Goal: Entertainment & Leisure: Browse casually

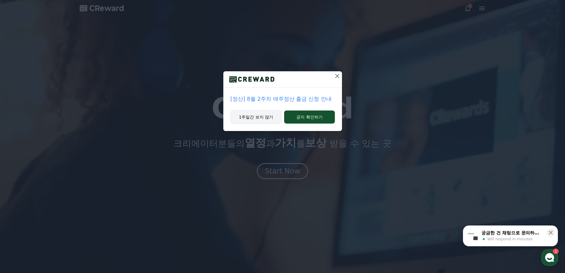
click at [258, 116] on button "1주일간 보지 않기" at bounding box center [256, 117] width 52 height 14
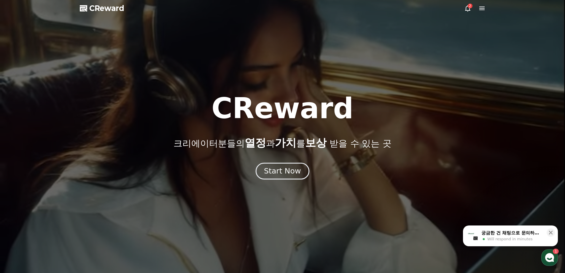
click at [290, 167] on div "Start Now" at bounding box center [282, 171] width 37 height 10
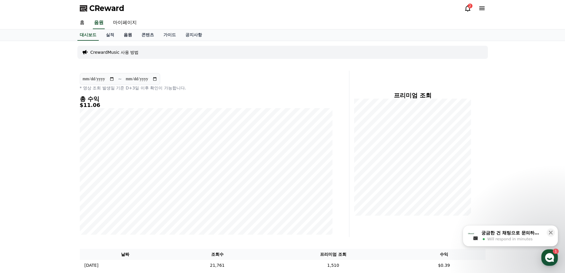
click at [121, 34] on link "음원" at bounding box center [128, 34] width 18 height 11
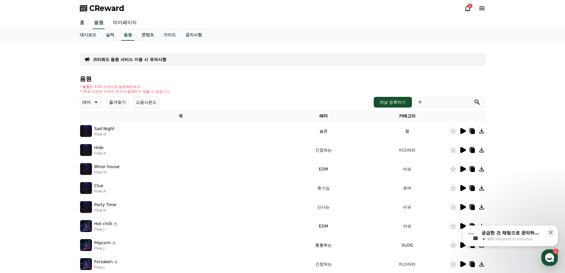
click at [88, 103] on p "테마" at bounding box center [86, 102] width 8 height 8
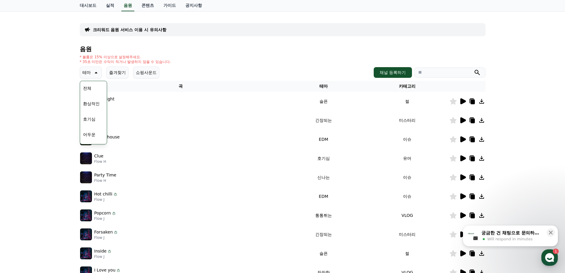
scroll to position [30, 0]
click at [86, 118] on button "밝은" at bounding box center [87, 120] width 13 height 13
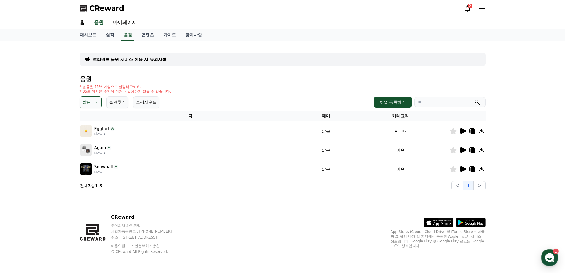
click at [94, 101] on icon at bounding box center [95, 101] width 7 height 7
click at [92, 151] on button "신나는" at bounding box center [89, 150] width 17 height 13
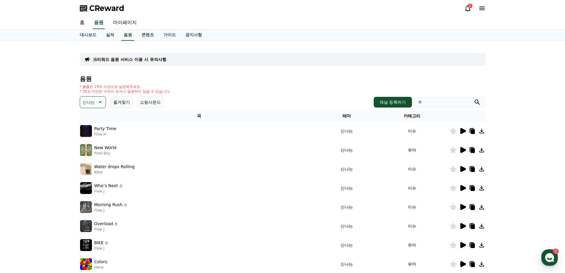
click at [464, 168] on icon at bounding box center [463, 169] width 6 height 6
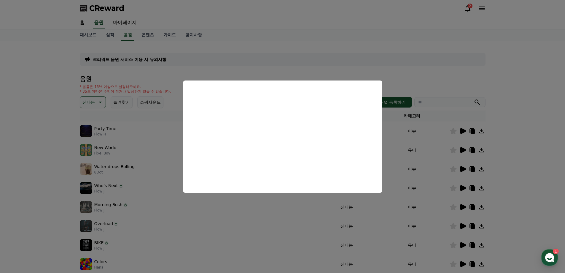
click at [52, 160] on button "close modal" at bounding box center [282, 136] width 565 height 273
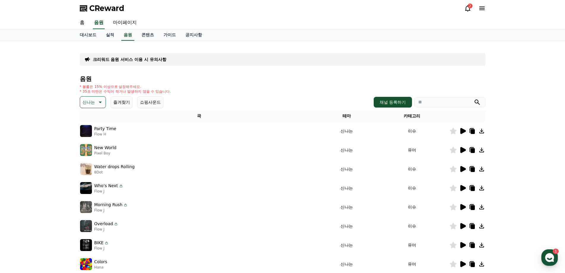
click at [461, 131] on icon at bounding box center [463, 131] width 6 height 6
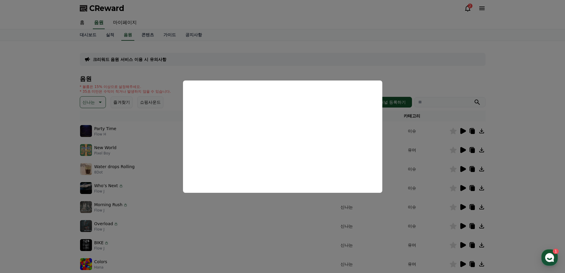
click at [539, 150] on button "close modal" at bounding box center [282, 136] width 565 height 273
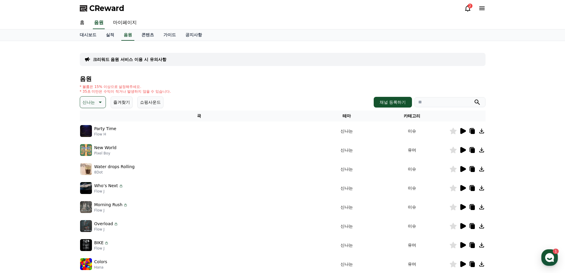
click at [472, 132] on icon at bounding box center [472, 131] width 4 height 5
click at [462, 246] on icon at bounding box center [463, 245] width 6 height 6
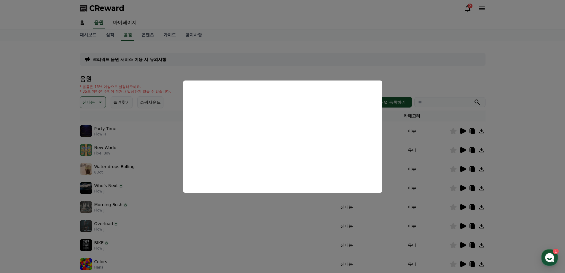
click at [171, 226] on button "close modal" at bounding box center [282, 136] width 565 height 273
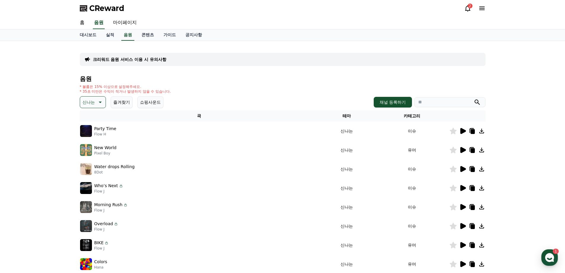
click at [464, 225] on icon at bounding box center [463, 226] width 6 height 6
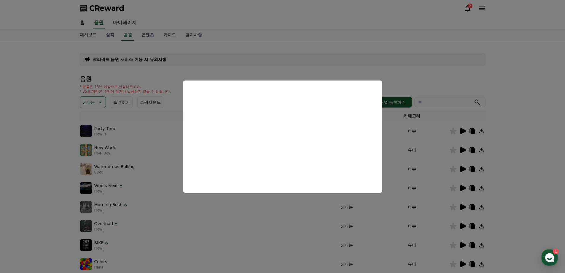
click at [513, 138] on button "close modal" at bounding box center [282, 136] width 565 height 273
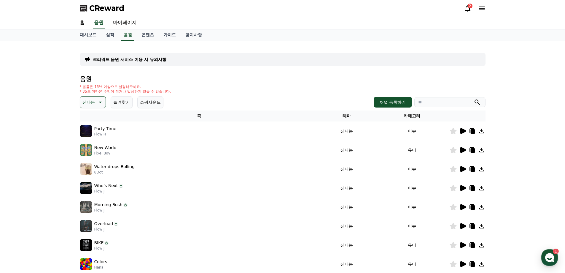
click at [461, 204] on icon at bounding box center [462, 206] width 7 height 7
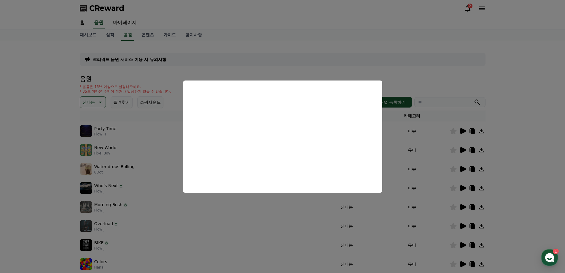
click at [125, 152] on button "close modal" at bounding box center [282, 136] width 565 height 273
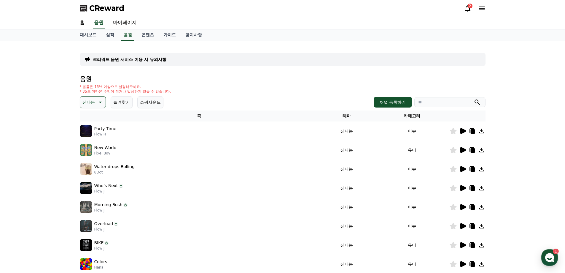
click at [463, 169] on icon at bounding box center [463, 169] width 6 height 6
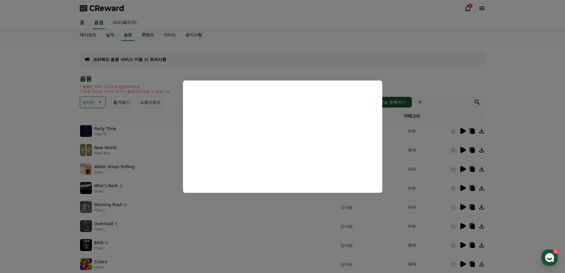
click at [137, 138] on button "close modal" at bounding box center [282, 136] width 565 height 273
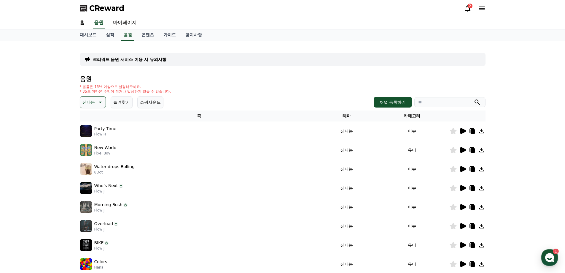
click at [462, 148] on icon at bounding box center [463, 150] width 6 height 6
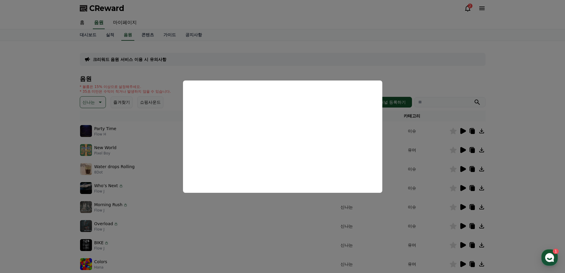
click at [162, 140] on button "close modal" at bounding box center [282, 136] width 565 height 273
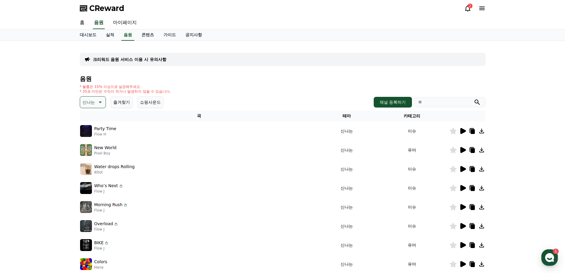
click at [93, 106] on p "신나는" at bounding box center [88, 102] width 12 height 8
click at [89, 154] on button "즐거움" at bounding box center [89, 153] width 17 height 13
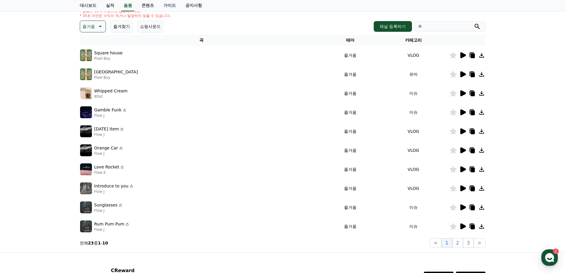
scroll to position [129, 0]
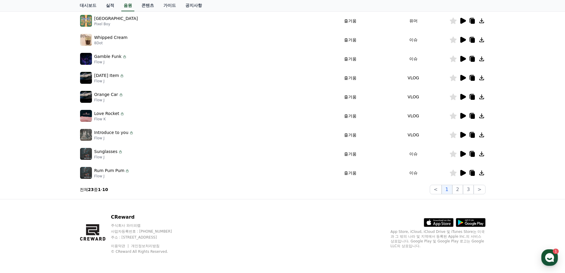
click at [462, 174] on icon at bounding box center [463, 173] width 6 height 6
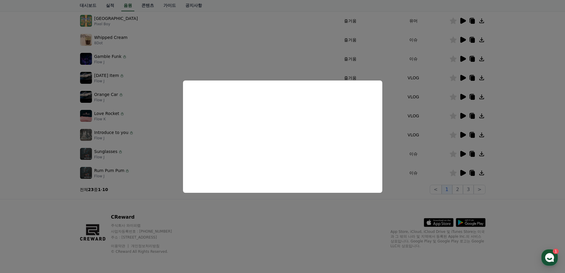
click at [134, 139] on button "close modal" at bounding box center [282, 136] width 565 height 273
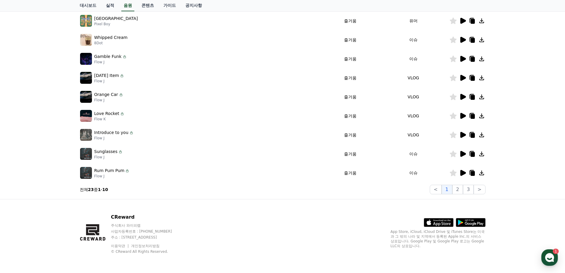
click at [462, 96] on icon at bounding box center [463, 97] width 6 height 6
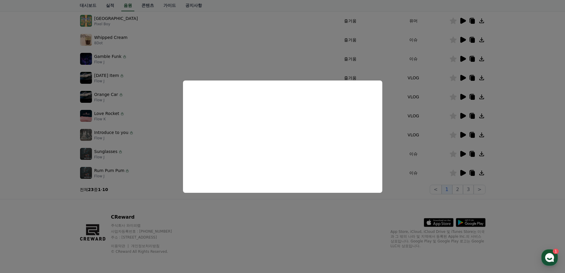
click at [309, 60] on button "close modal" at bounding box center [282, 136] width 565 height 273
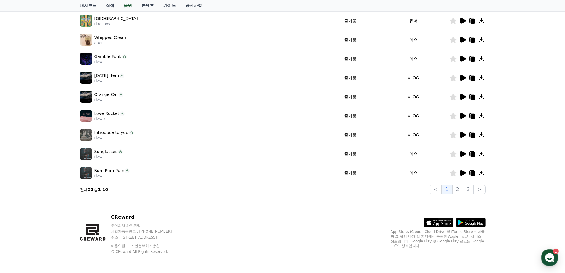
click at [459, 59] on icon at bounding box center [462, 58] width 7 height 7
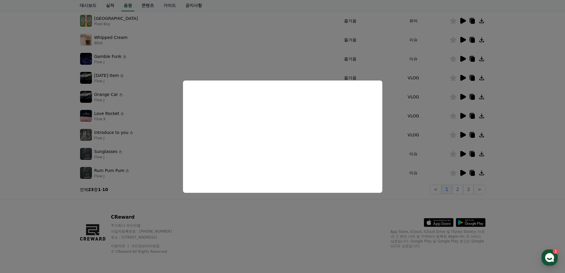
click at [289, 211] on button "close modal" at bounding box center [282, 136] width 565 height 273
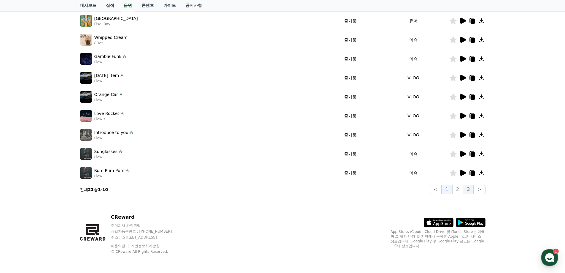
click at [470, 188] on button "3" at bounding box center [468, 188] width 11 height 9
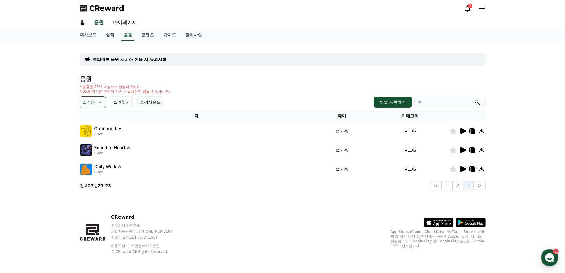
click at [463, 149] on icon at bounding box center [463, 150] width 6 height 6
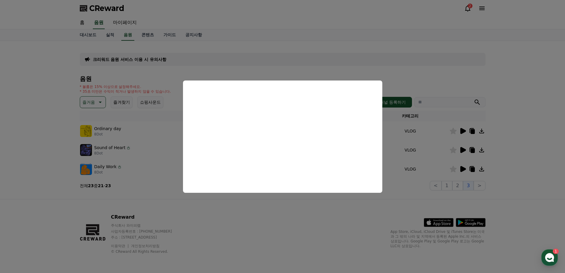
click at [294, 218] on button "close modal" at bounding box center [282, 136] width 565 height 273
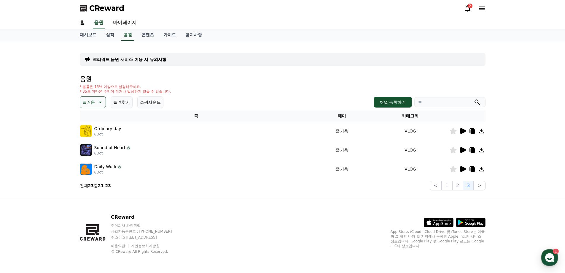
click at [463, 133] on icon at bounding box center [462, 130] width 7 height 7
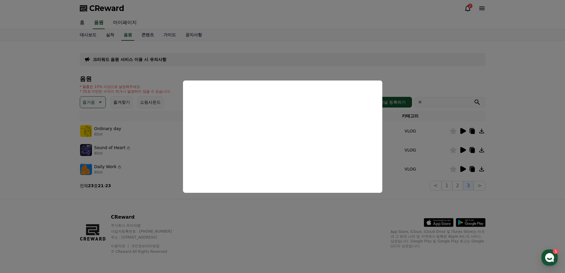
click at [384, 225] on button "close modal" at bounding box center [282, 136] width 565 height 273
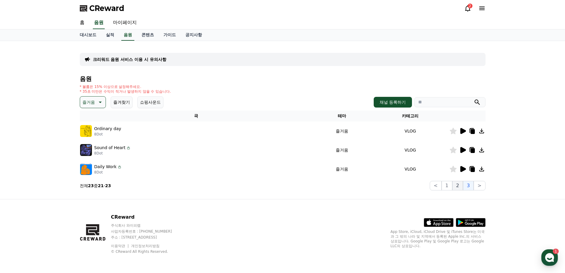
click at [460, 186] on button "2" at bounding box center [457, 185] width 11 height 9
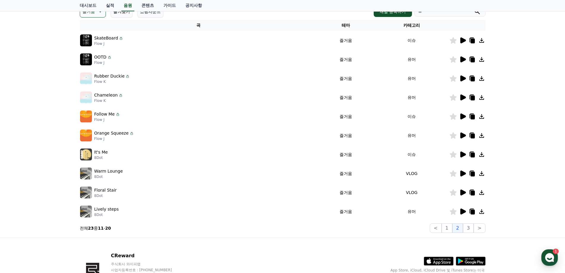
scroll to position [129, 0]
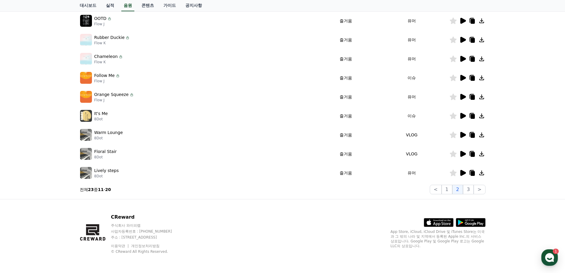
click at [464, 171] on icon at bounding box center [462, 172] width 7 height 7
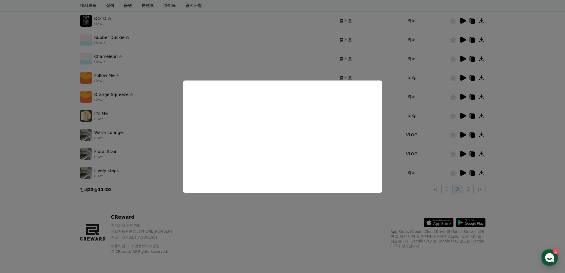
click at [314, 208] on button "close modal" at bounding box center [282, 136] width 565 height 273
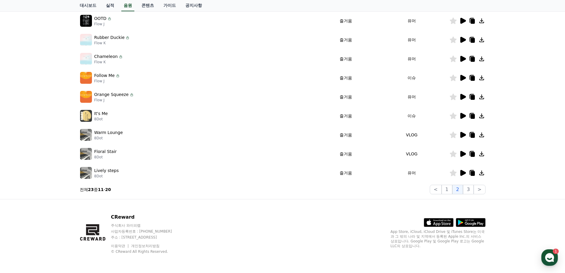
click at [464, 152] on icon at bounding box center [462, 153] width 7 height 7
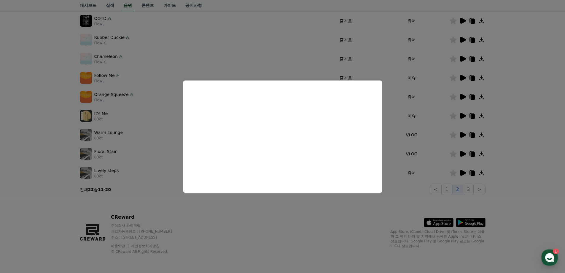
click at [263, 214] on button "close modal" at bounding box center [282, 136] width 565 height 273
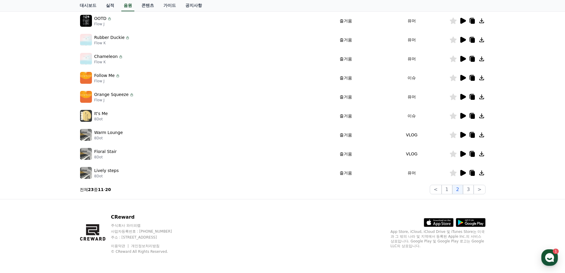
click at [462, 133] on icon at bounding box center [463, 135] width 6 height 6
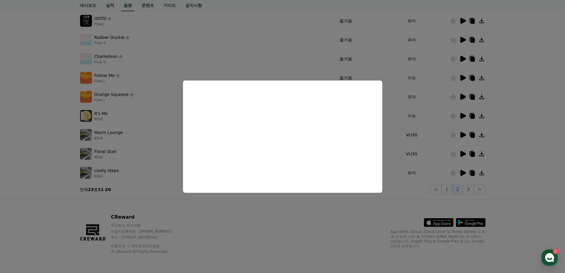
click at [341, 232] on button "close modal" at bounding box center [282, 136] width 565 height 273
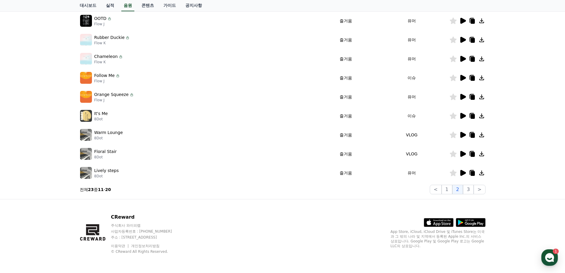
click at [462, 114] on icon at bounding box center [463, 116] width 6 height 6
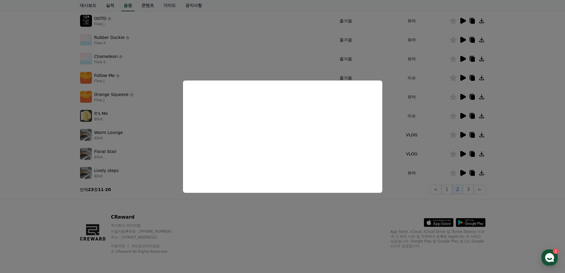
click at [85, 149] on button "close modal" at bounding box center [282, 136] width 565 height 273
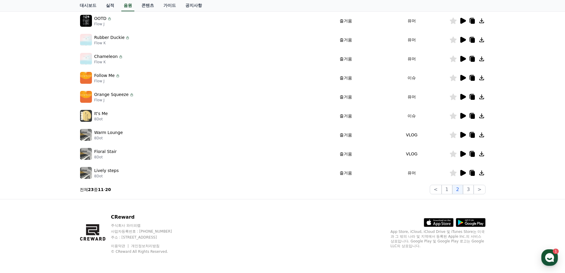
click at [465, 98] on icon at bounding box center [462, 96] width 7 height 7
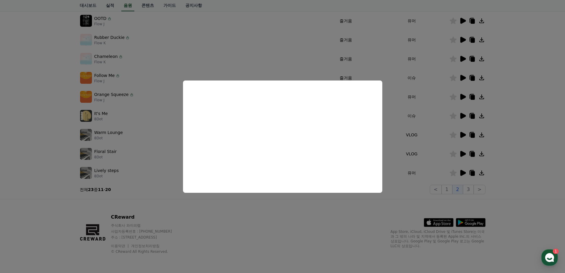
click at [462, 77] on button "close modal" at bounding box center [282, 136] width 565 height 273
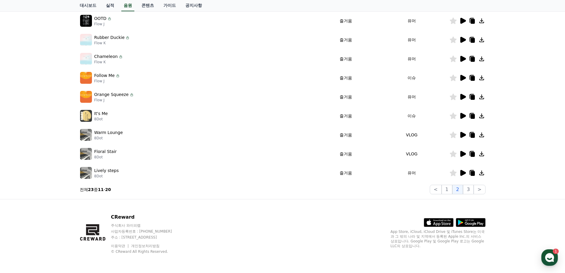
click at [461, 77] on icon at bounding box center [463, 78] width 6 height 6
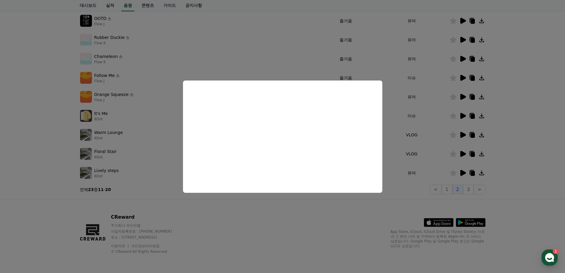
click at [52, 93] on button "close modal" at bounding box center [282, 136] width 565 height 273
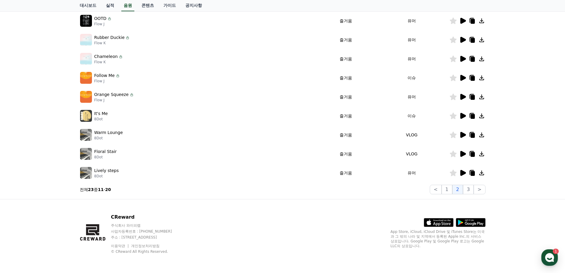
click at [462, 58] on icon at bounding box center [463, 59] width 6 height 6
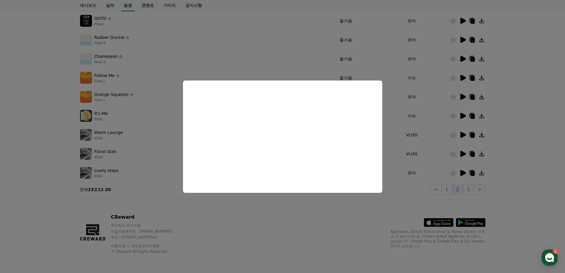
click at [463, 39] on button "close modal" at bounding box center [282, 136] width 565 height 273
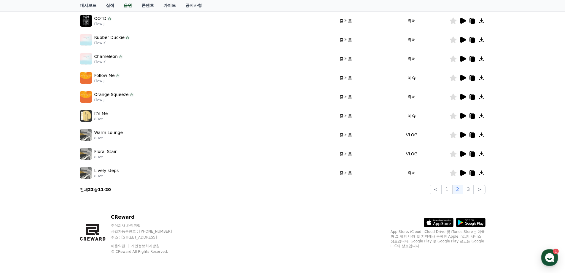
click at [464, 40] on icon at bounding box center [463, 40] width 6 height 6
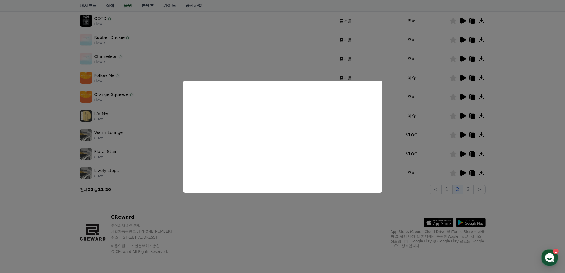
click at [507, 42] on button "close modal" at bounding box center [282, 136] width 565 height 273
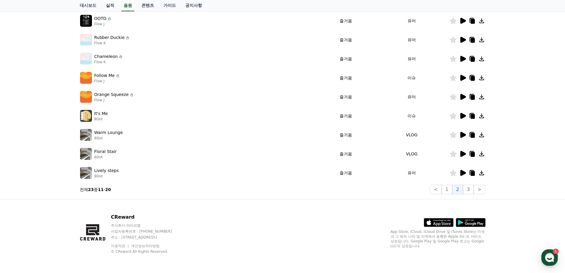
click at [464, 21] on icon at bounding box center [463, 21] width 6 height 6
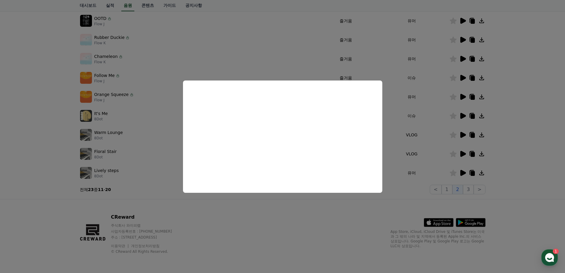
click at [284, 219] on button "close modal" at bounding box center [282, 136] width 565 height 273
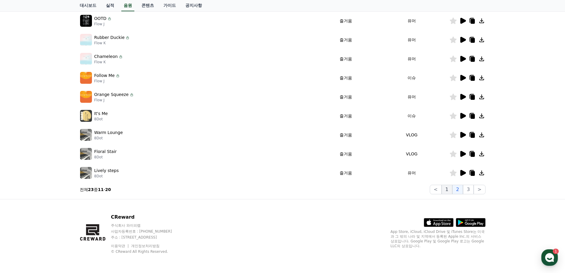
click at [447, 188] on button "1" at bounding box center [447, 188] width 11 height 9
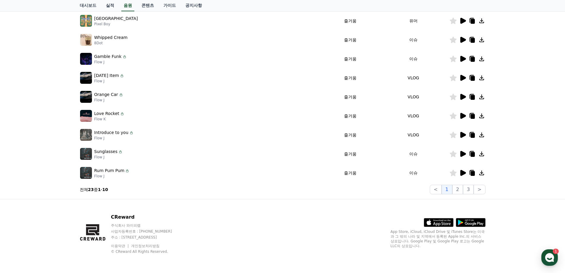
click at [463, 153] on icon at bounding box center [463, 154] width 6 height 6
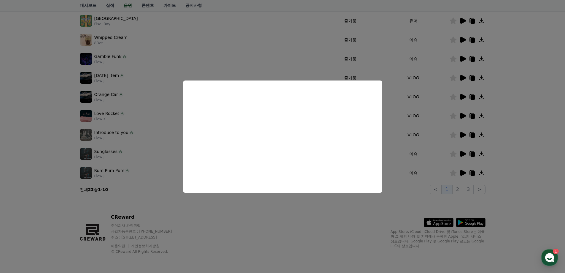
click at [14, 123] on button "close modal" at bounding box center [282, 136] width 565 height 273
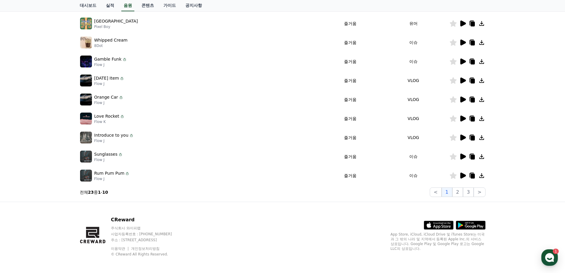
scroll to position [129, 0]
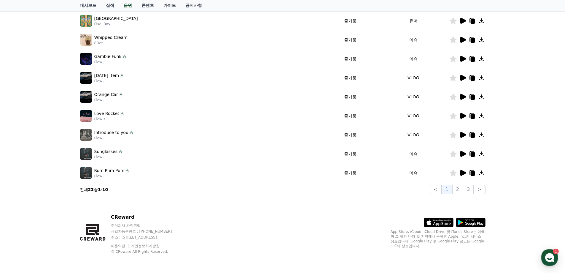
click at [463, 171] on icon at bounding box center [463, 173] width 6 height 6
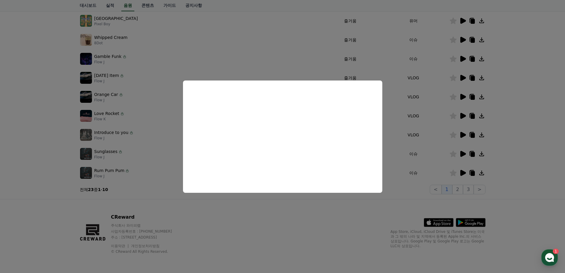
click at [50, 117] on button "close modal" at bounding box center [282, 136] width 565 height 273
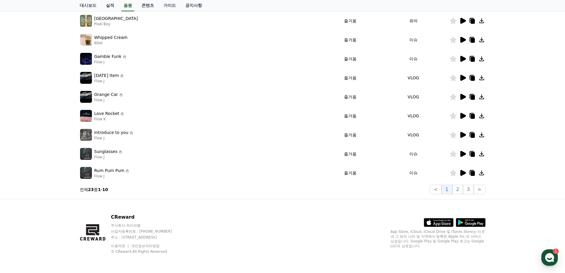
click at [463, 58] on icon at bounding box center [463, 59] width 6 height 6
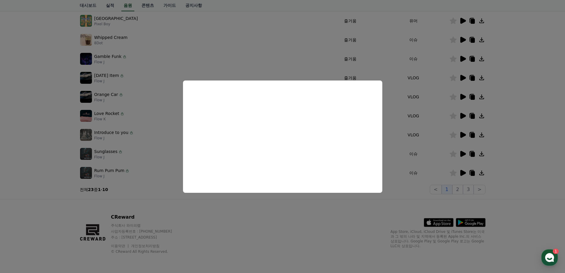
click at [322, 221] on button "close modal" at bounding box center [282, 136] width 565 height 273
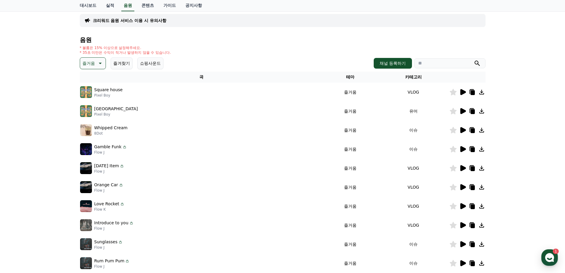
scroll to position [10, 0]
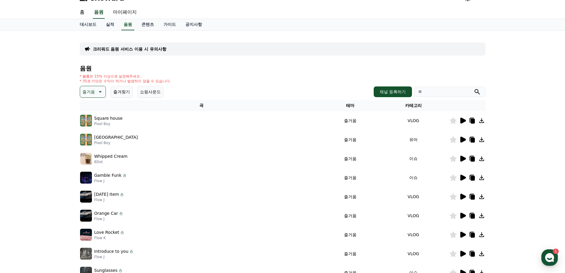
click at [87, 93] on p "즐거움" at bounding box center [88, 92] width 12 height 8
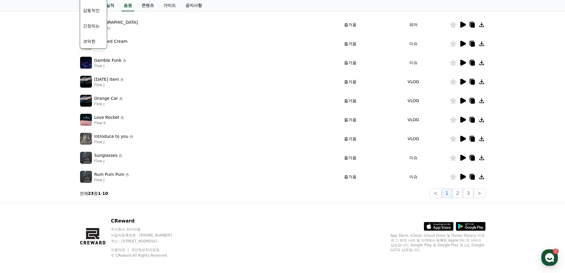
scroll to position [129, 0]
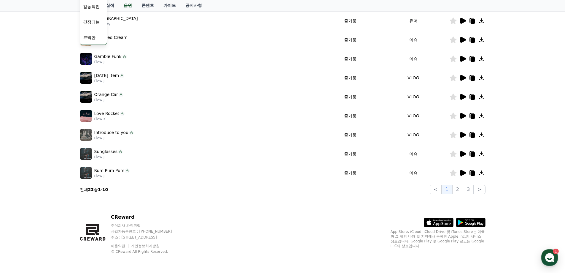
click at [86, 37] on button "코믹한" at bounding box center [89, 37] width 17 height 13
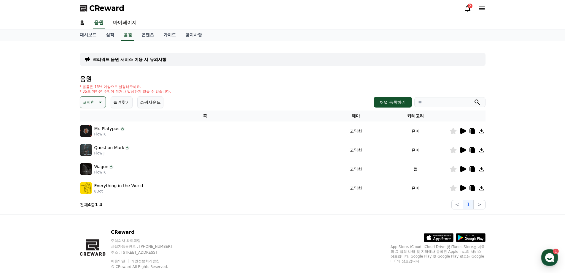
click at [465, 186] on icon at bounding box center [462, 187] width 7 height 7
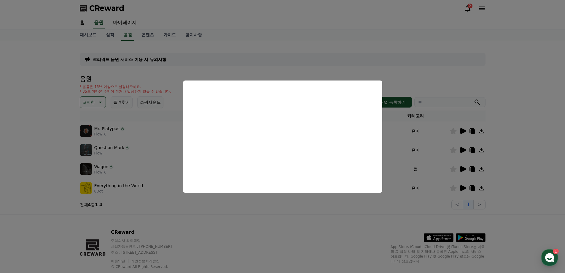
click at [546, 94] on button "close modal" at bounding box center [282, 136] width 565 height 273
